Goal: Navigation & Orientation: Find specific page/section

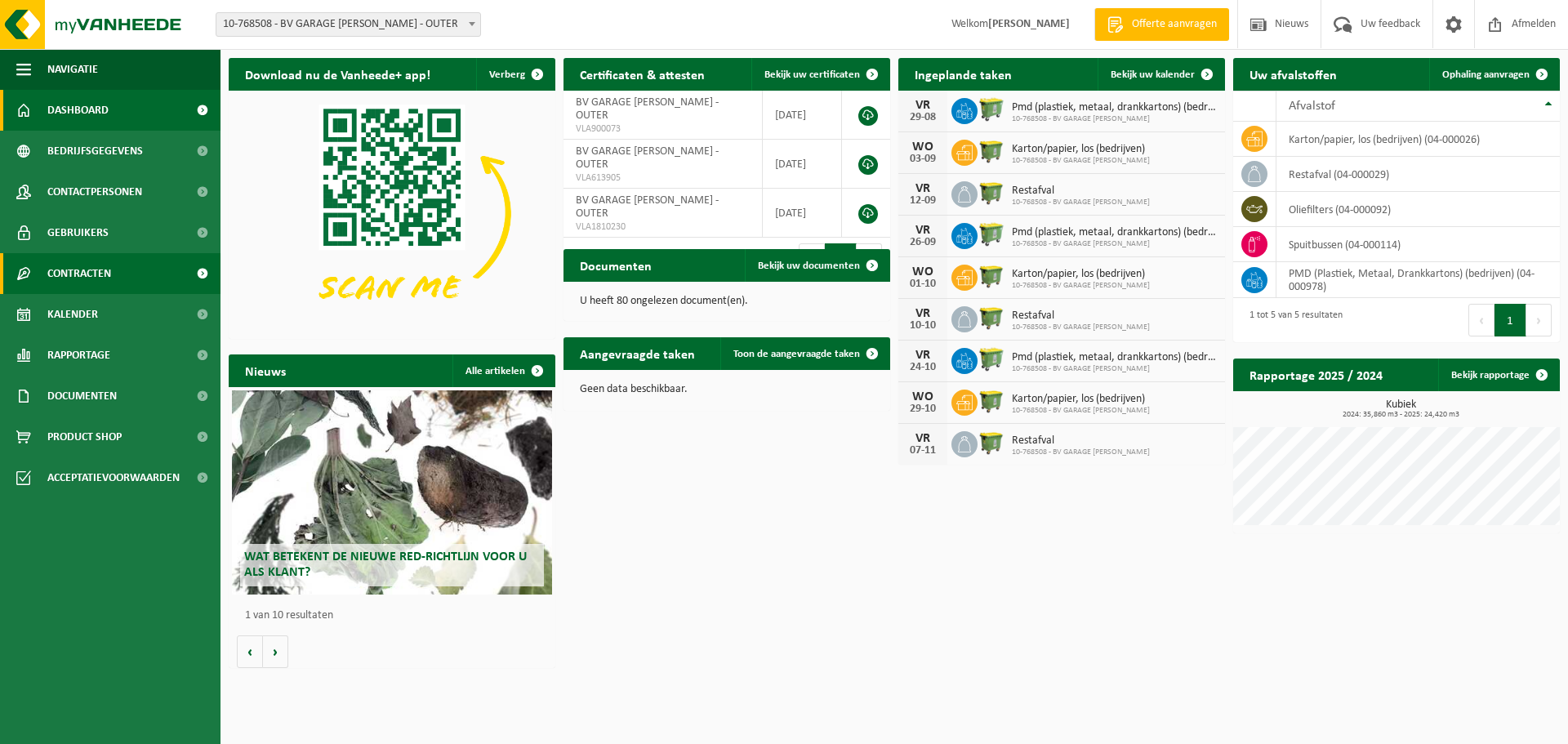
click at [107, 272] on span "Contracten" at bounding box center [78, 273] width 64 height 41
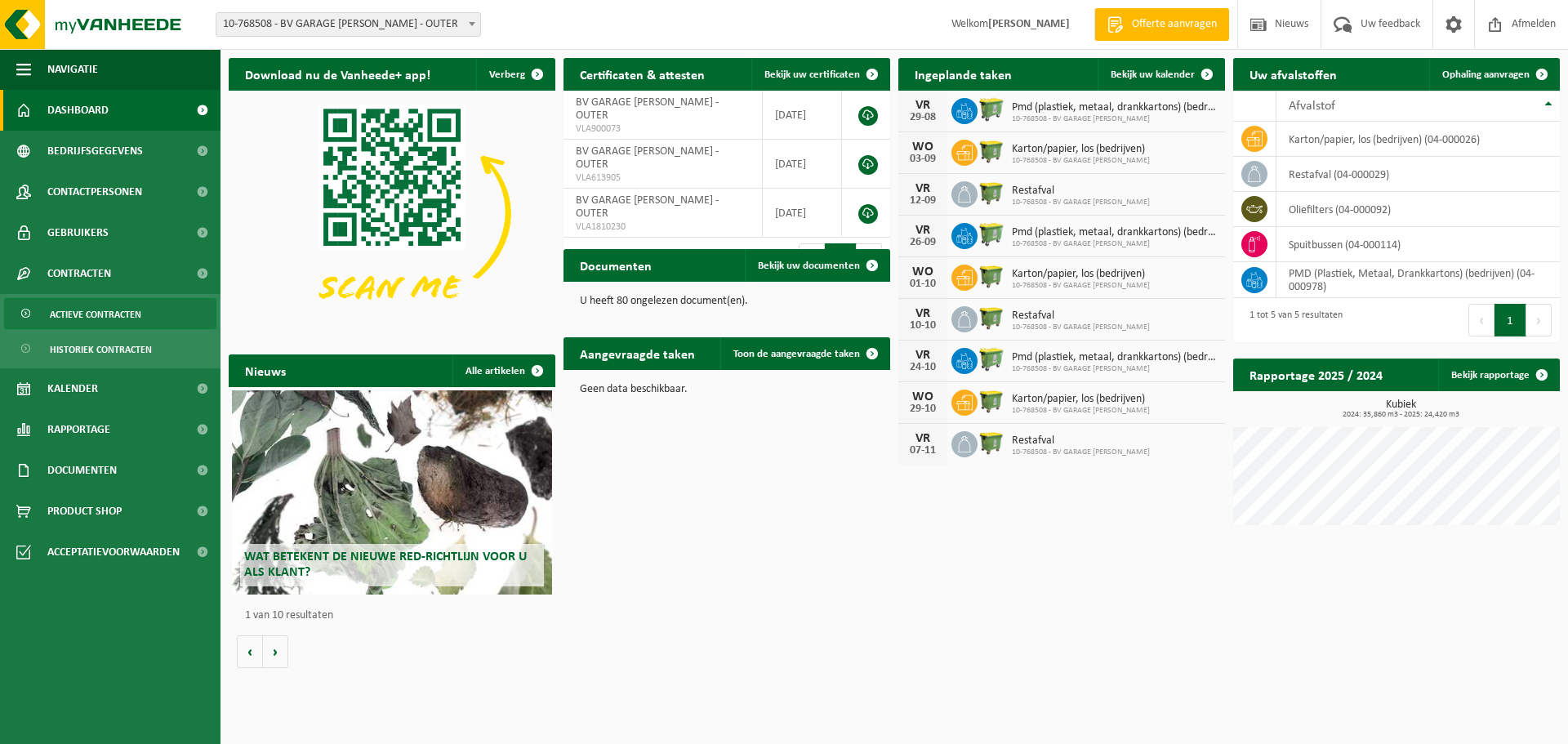
click at [116, 312] on span "Actieve contracten" at bounding box center [95, 315] width 92 height 31
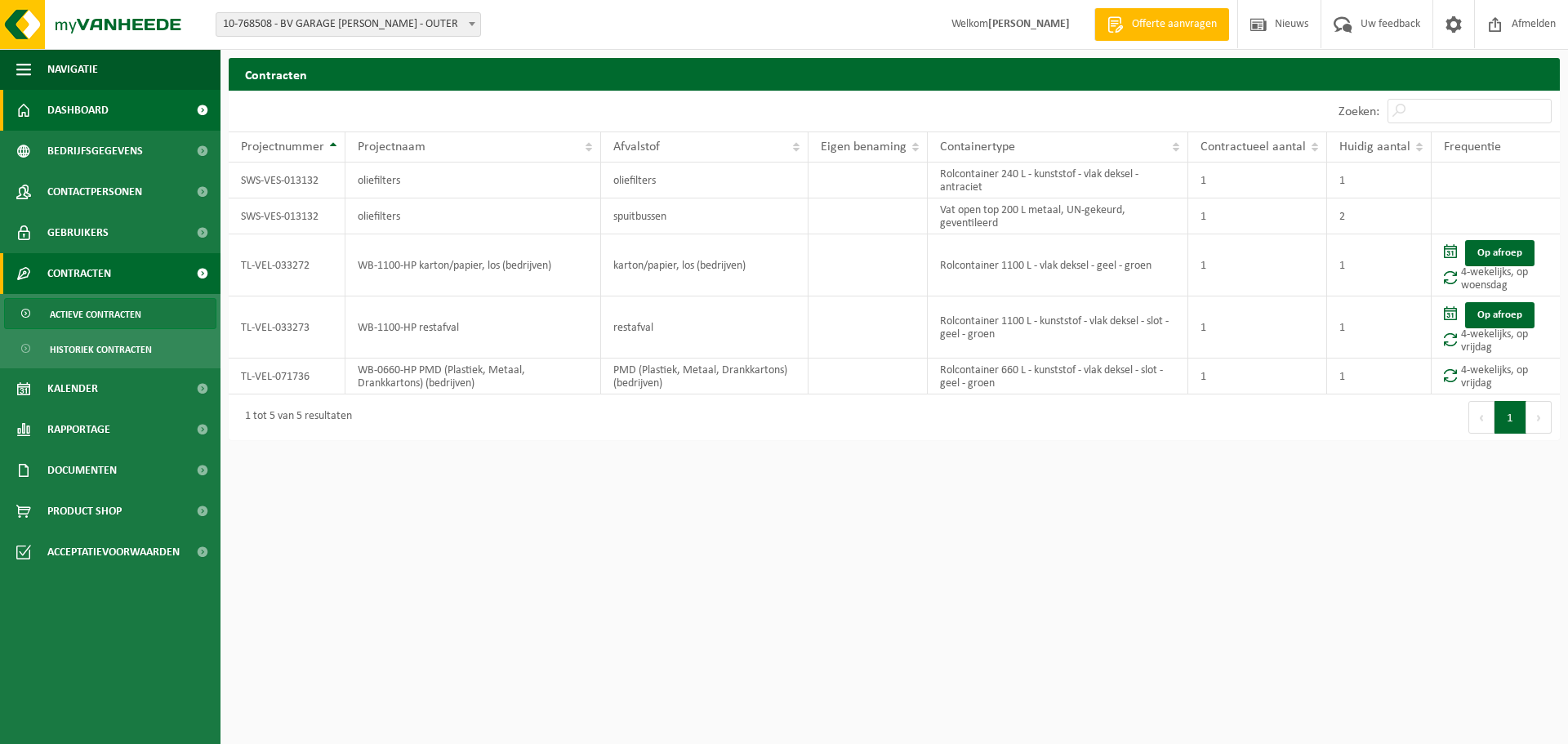
click at [83, 111] on span "Dashboard" at bounding box center [78, 110] width 61 height 41
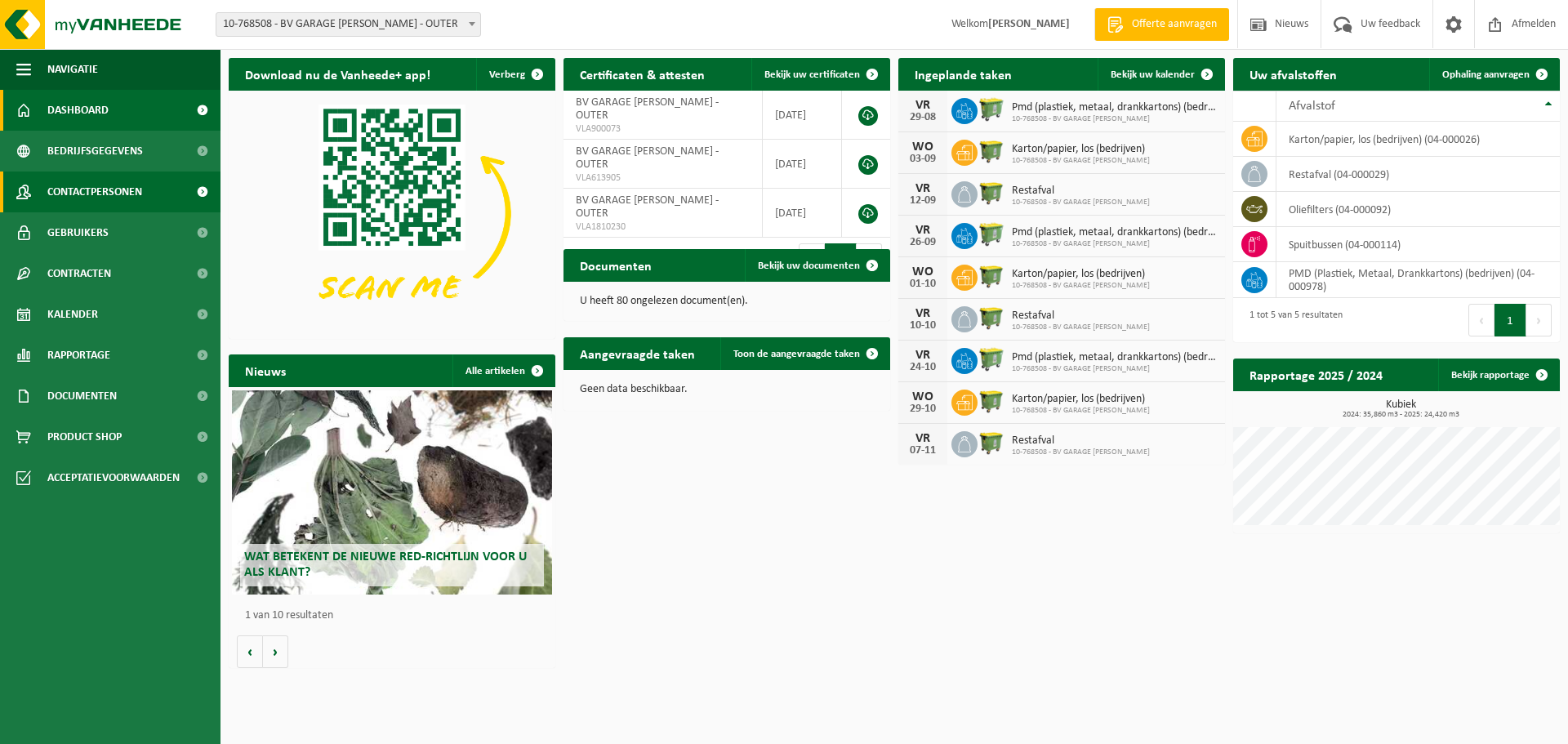
click at [103, 193] on span "Contactpersonen" at bounding box center [94, 192] width 95 height 41
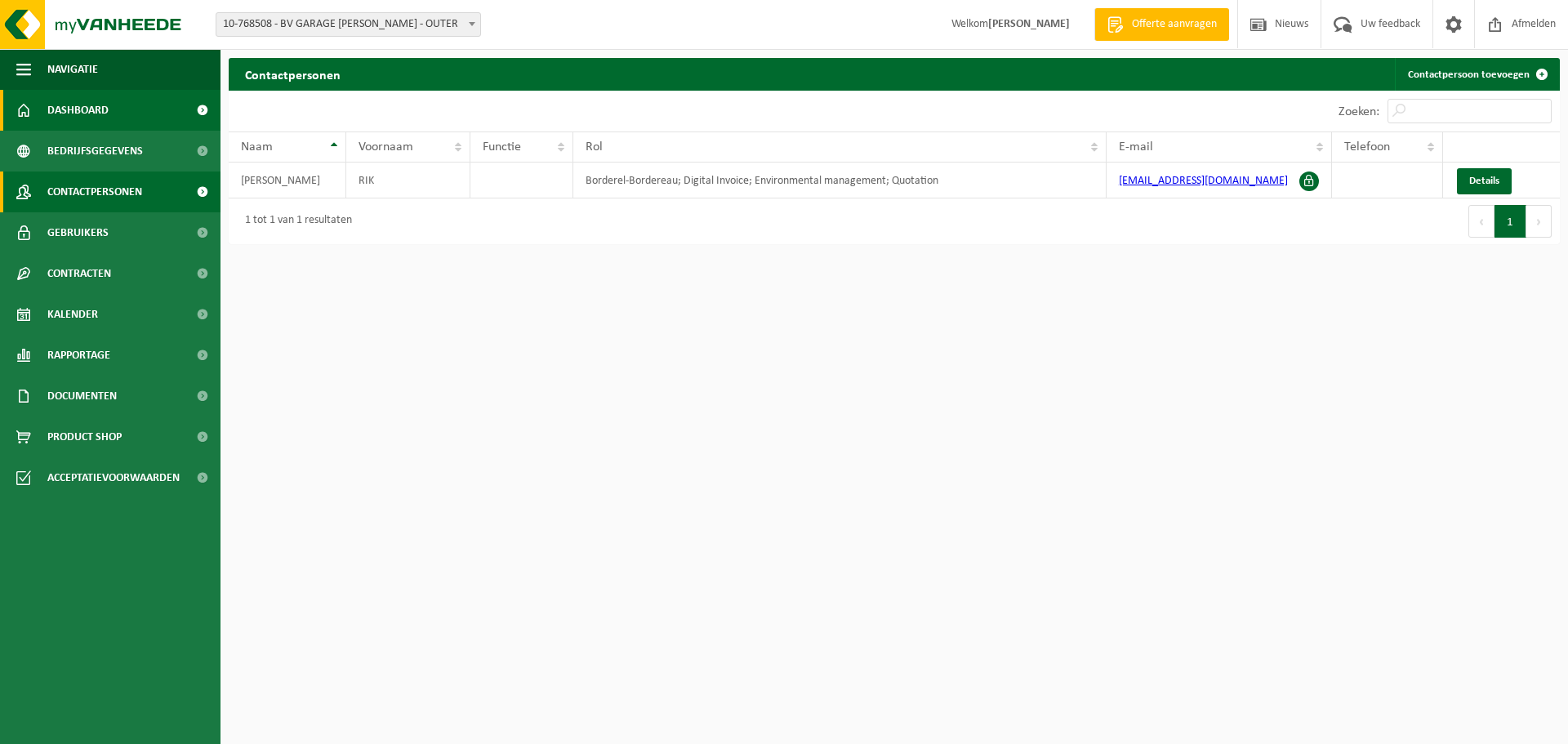
click at [78, 112] on span "Dashboard" at bounding box center [78, 110] width 61 height 41
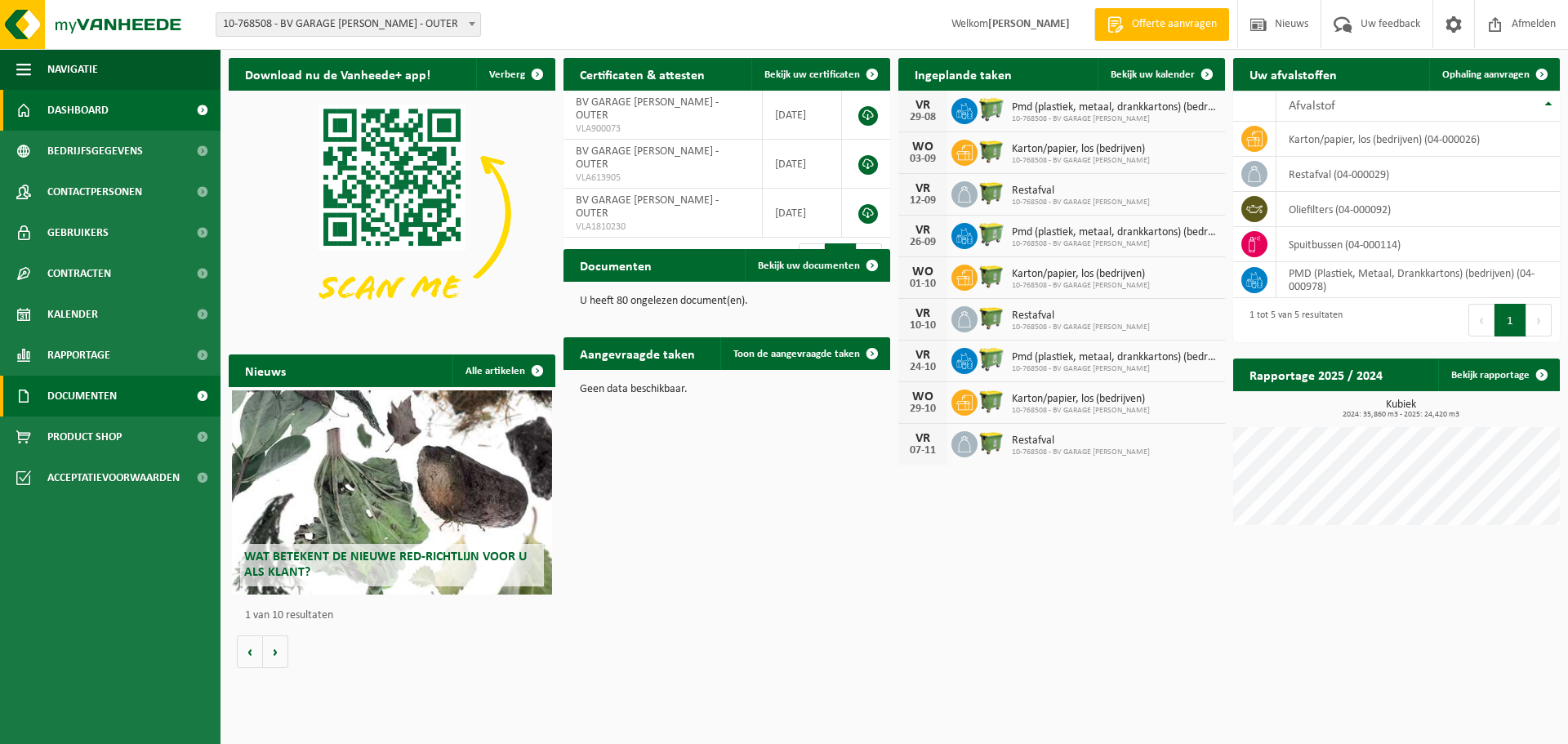
click at [112, 393] on span "Documenten" at bounding box center [82, 396] width 69 height 41
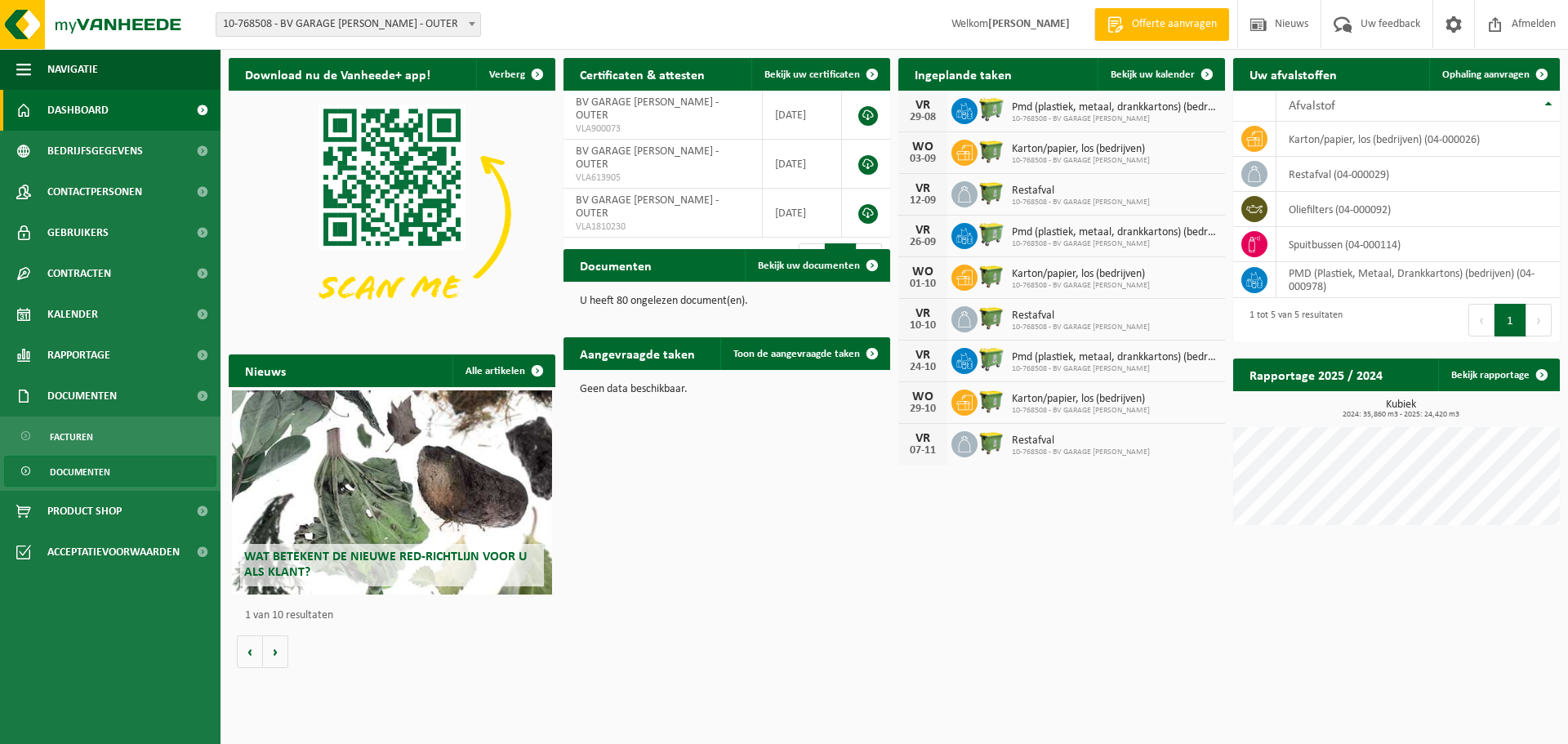
click at [77, 470] on span "Documenten" at bounding box center [79, 473] width 60 height 31
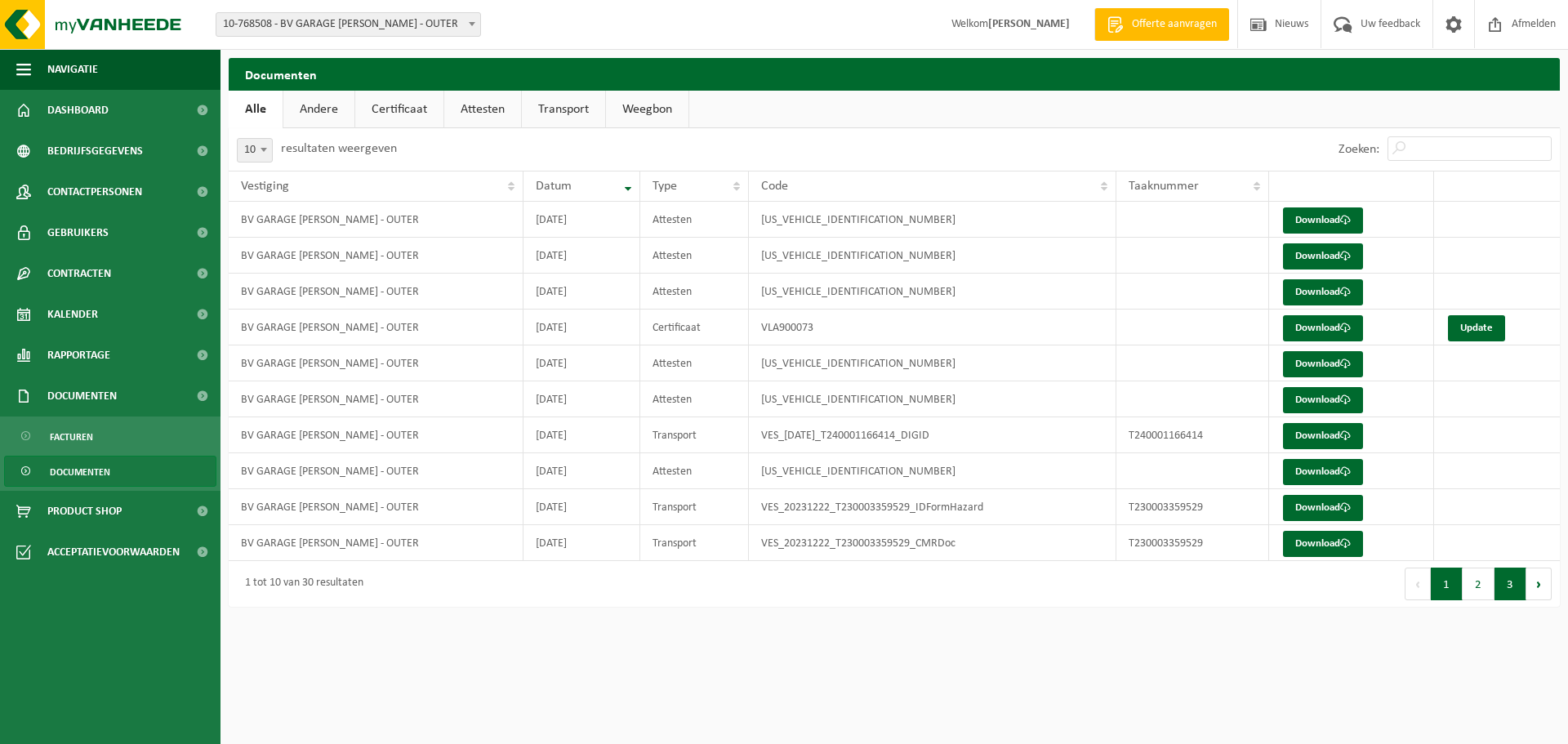
click at [1506, 595] on button "3" at bounding box center [1510, 584] width 32 height 33
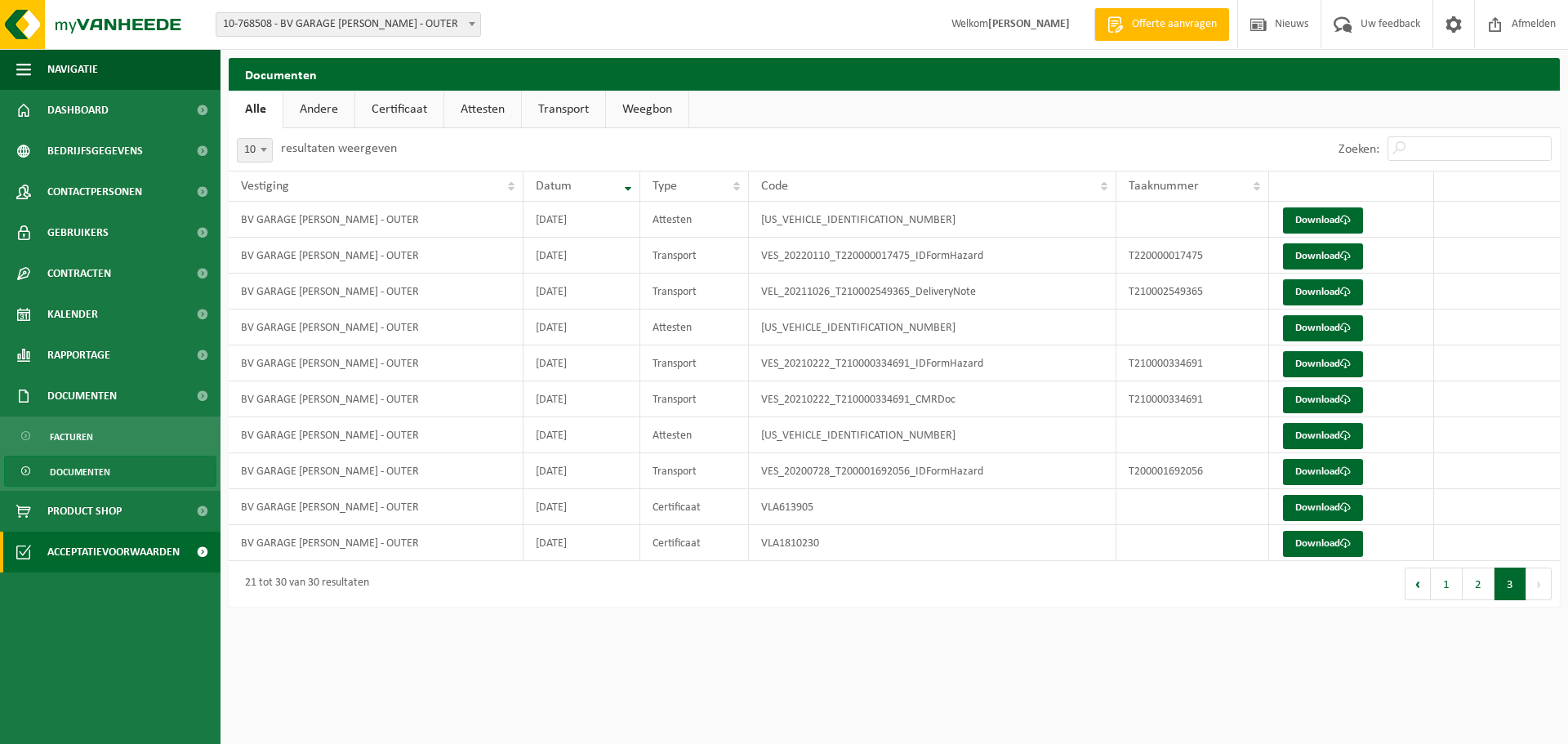
click at [140, 545] on span "Acceptatievoorwaarden" at bounding box center [113, 551] width 132 height 41
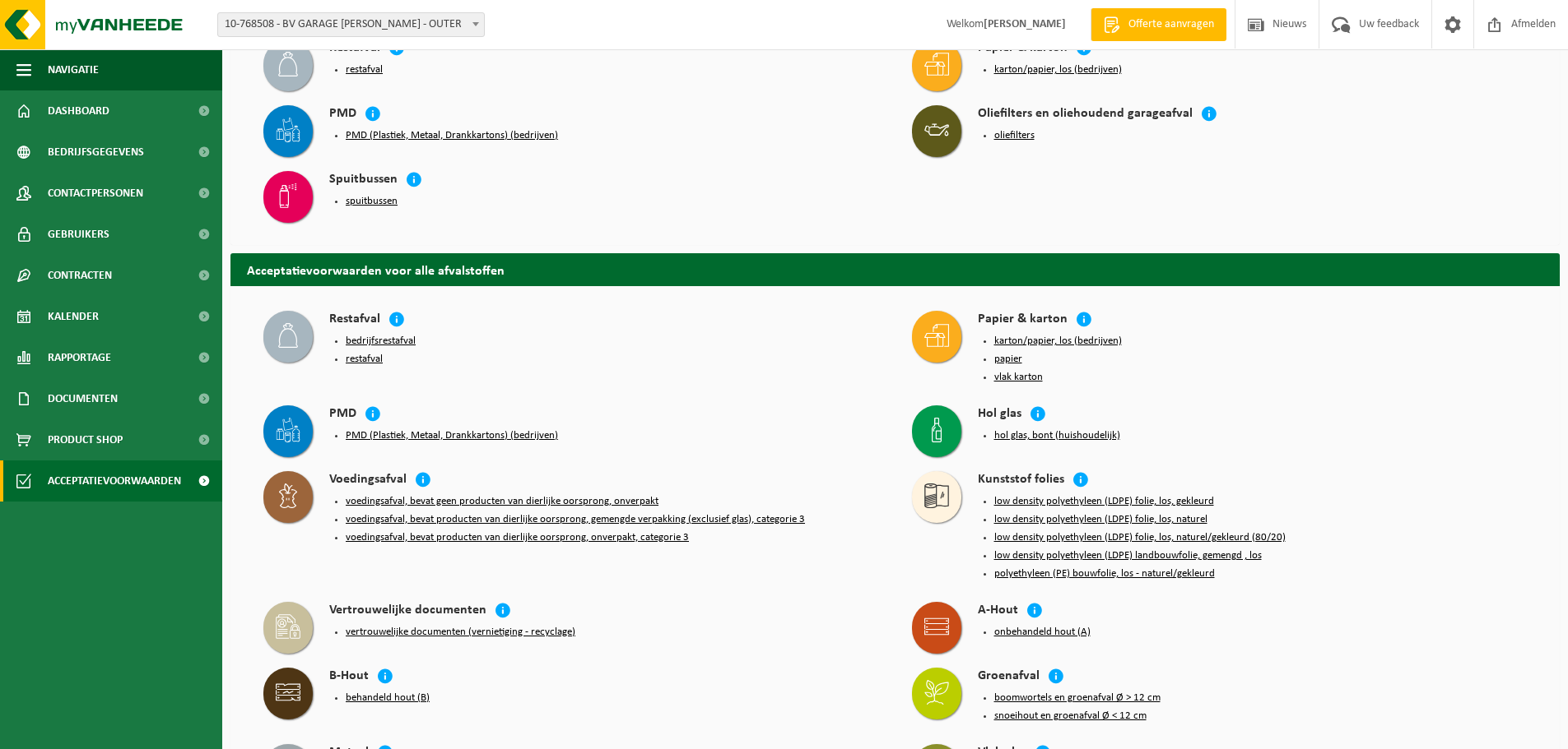
scroll to position [165, 0]
